Goal: Use online tool/utility: Utilize a website feature to perform a specific function

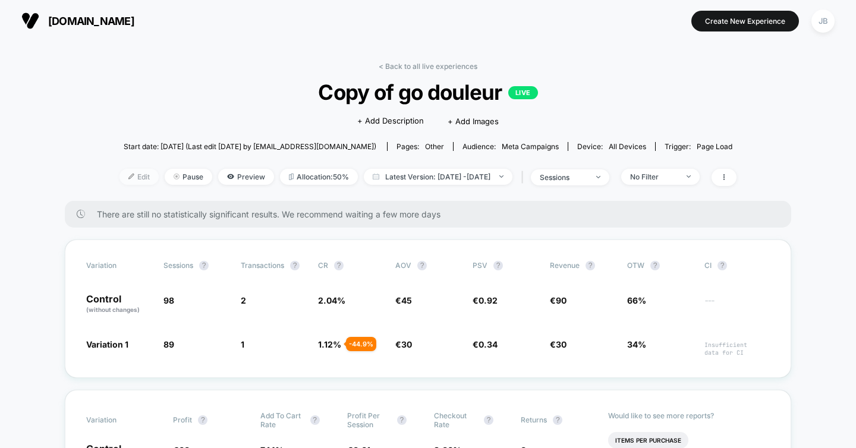
click at [119, 178] on span "Edit" at bounding box center [138, 177] width 39 height 16
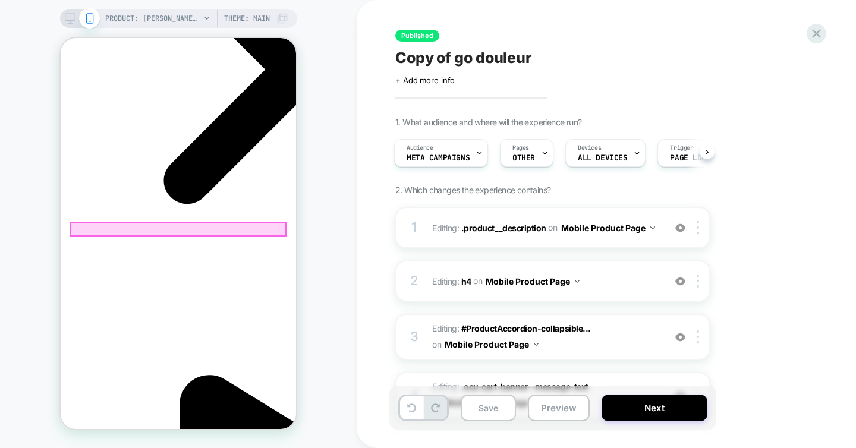
scroll to position [0, 168]
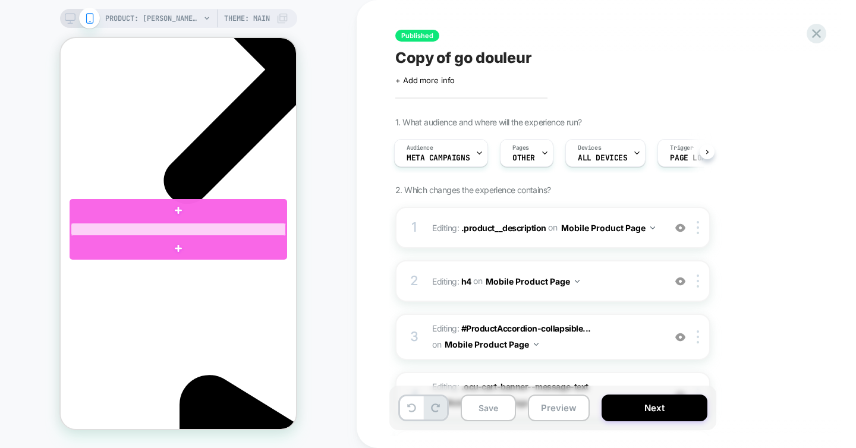
click at [140, 228] on div at bounding box center [178, 229] width 215 height 13
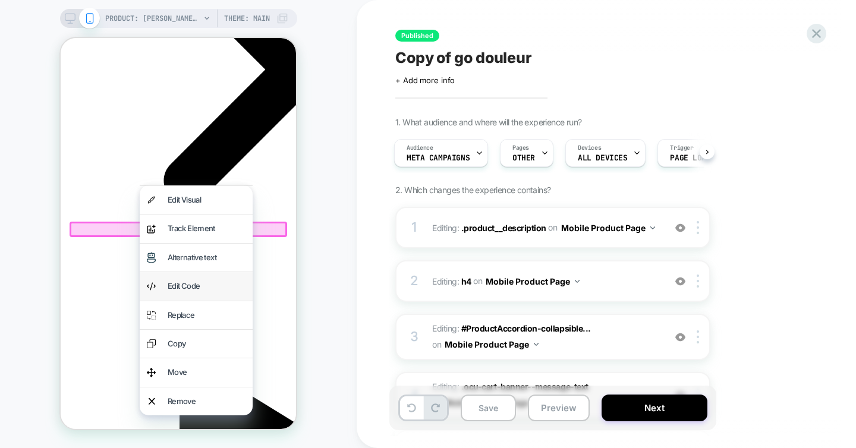
click at [179, 287] on div "Edit Code" at bounding box center [207, 286] width 78 height 14
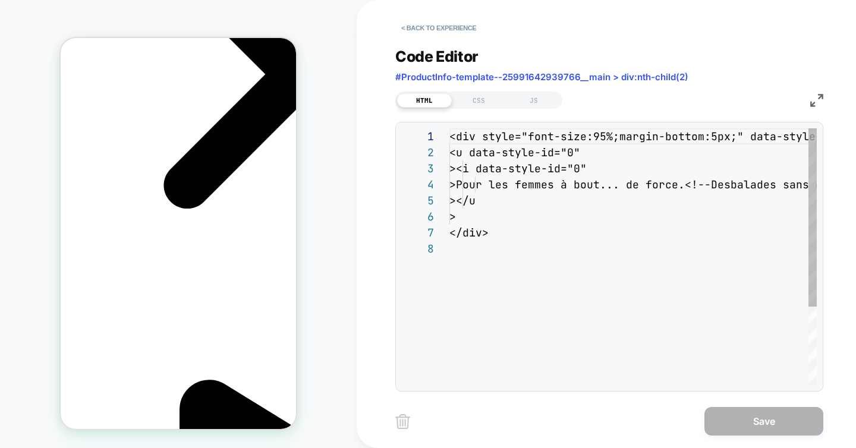
scroll to position [112, 0]
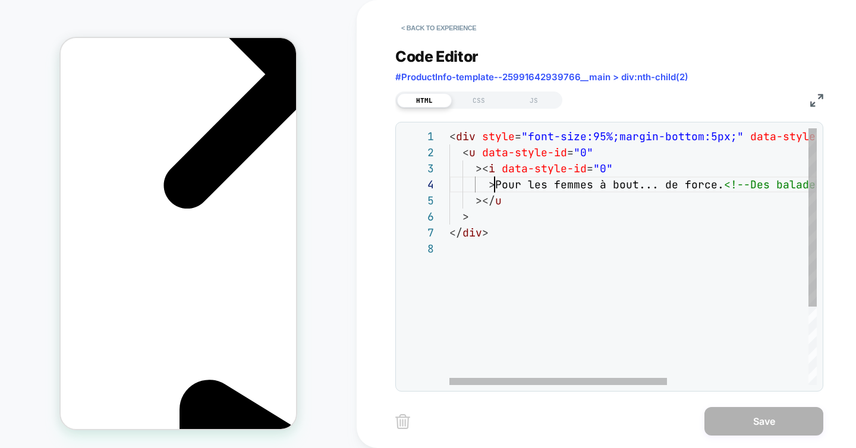
click at [493, 183] on div "< div style = "font-size:95%;margin-bottom:5px;" data-style-id = "0" > < u data…" at bounding box center [751, 312] width 605 height 369
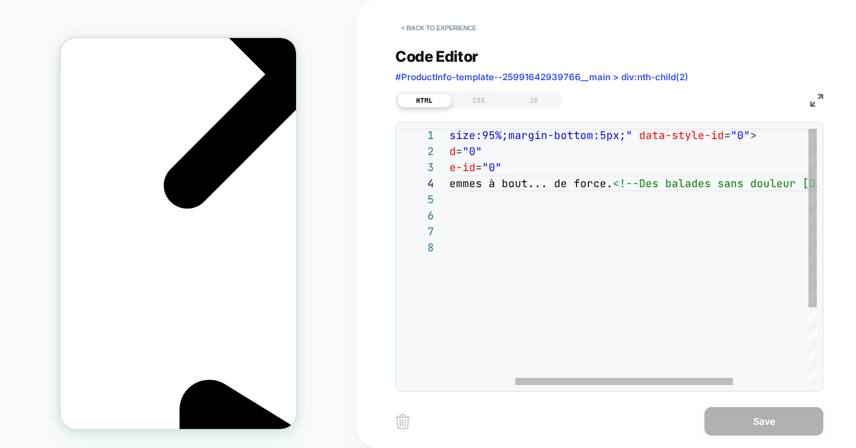
click at [599, 188] on div "< div style = "font-size:95%;margin-bottom:5px;" data-style-id = "0" > < u data…" at bounding box center [640, 311] width 605 height 369
type textarea "**********"
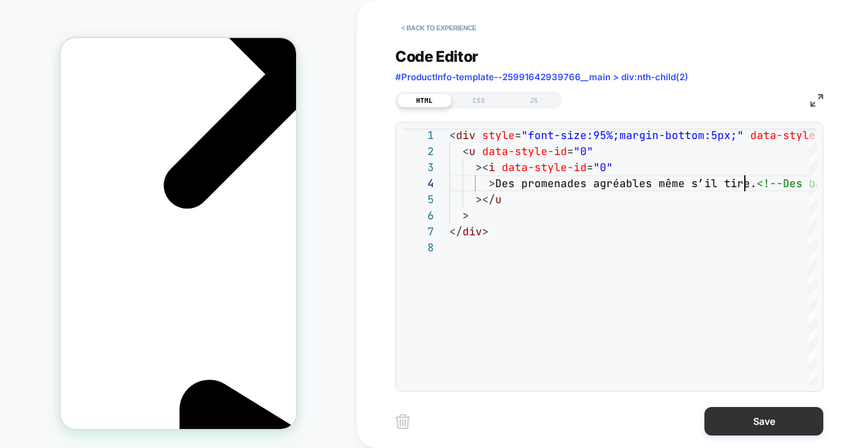
click at [744, 423] on button "Save" at bounding box center [763, 421] width 119 height 29
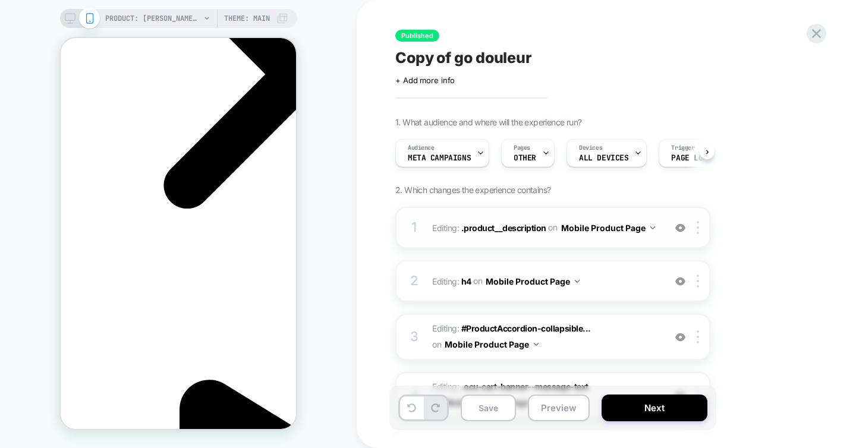
scroll to position [0, 1]
click at [671, 412] on button "Next" at bounding box center [655, 408] width 106 height 27
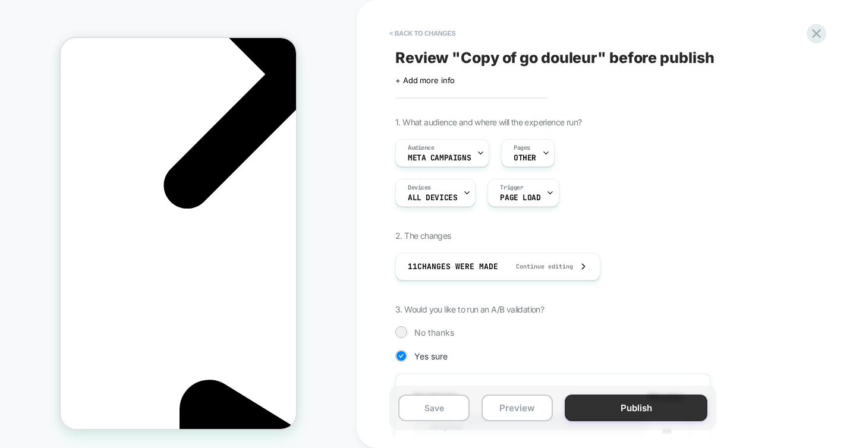
scroll to position [0, 168]
click at [636, 416] on button "Publish" at bounding box center [636, 408] width 143 height 27
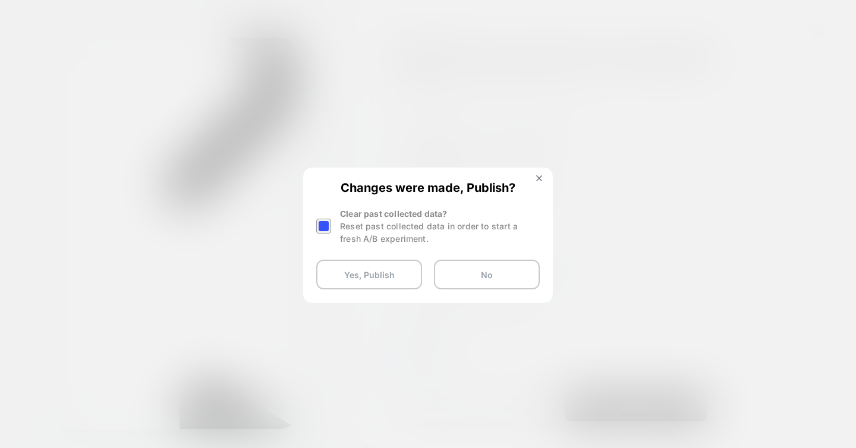
click at [328, 224] on div at bounding box center [323, 226] width 15 height 15
click at [348, 275] on button "Yes, Publish" at bounding box center [369, 275] width 106 height 30
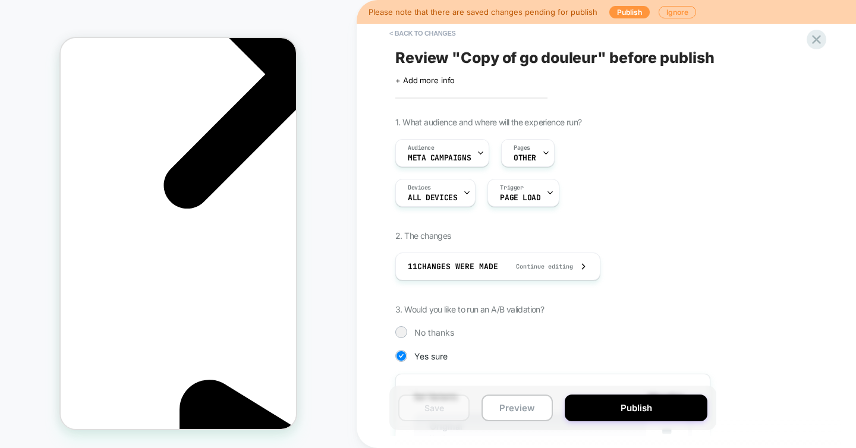
scroll to position [0, 0]
